Goal: Information Seeking & Learning: Learn about a topic

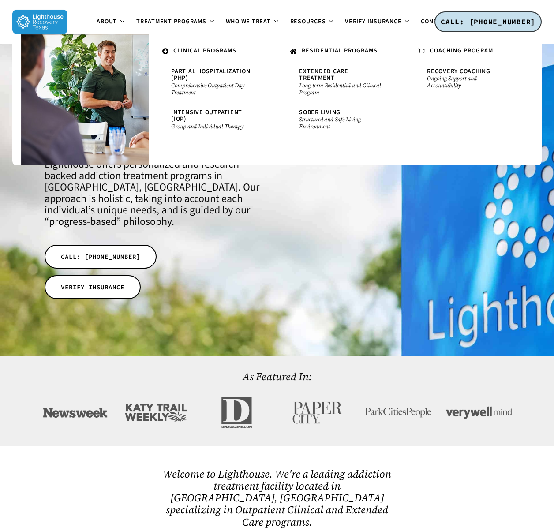
click at [332, 50] on u "RESIDENTIAL PROGRAMS" at bounding box center [340, 50] width 76 height 9
click at [311, 51] on u "RESIDENTIAL PROGRAMS" at bounding box center [340, 50] width 76 height 9
click at [307, 76] on span "Extended Care Treatment" at bounding box center [323, 74] width 49 height 15
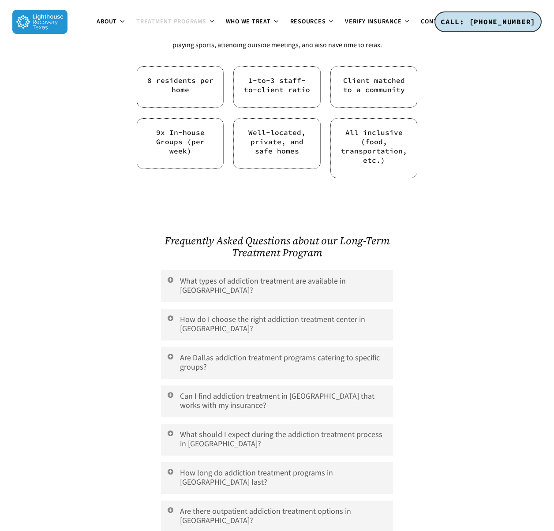
scroll to position [3057, 0]
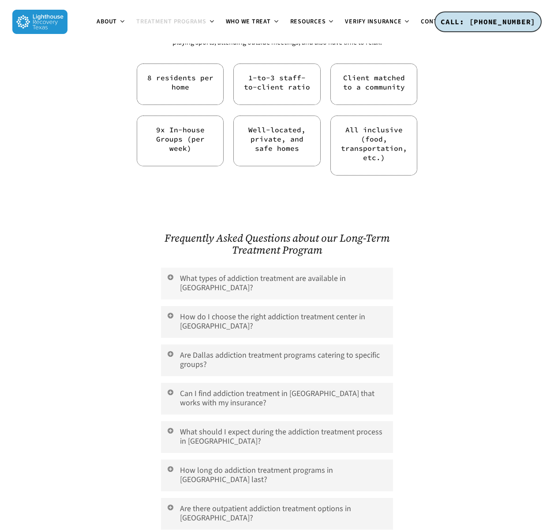
click at [173, 274] on icon at bounding box center [171, 277] width 8 height 7
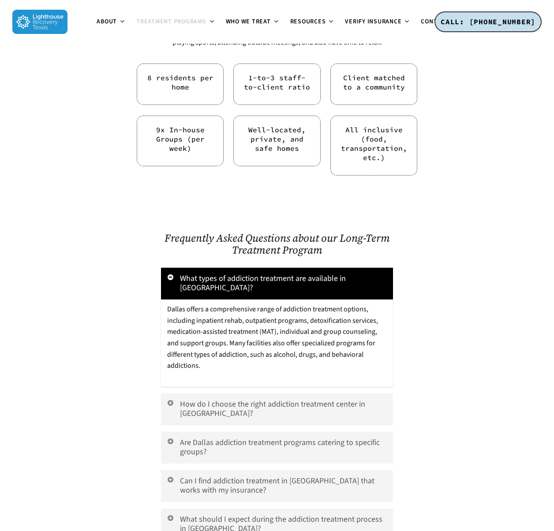
click at [173, 274] on icon at bounding box center [171, 277] width 8 height 7
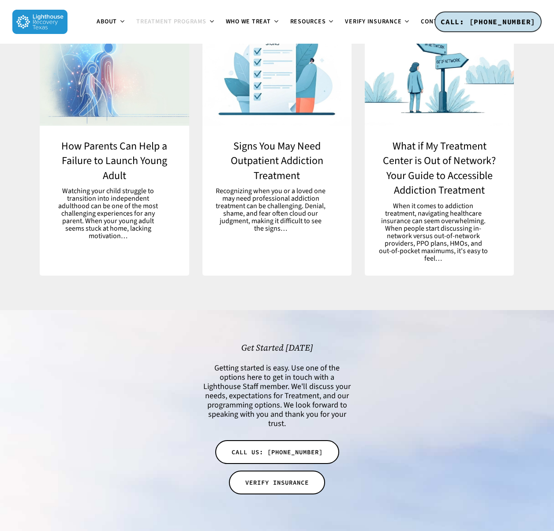
scroll to position [4802, 0]
